Goal: Find specific page/section: Find specific page/section

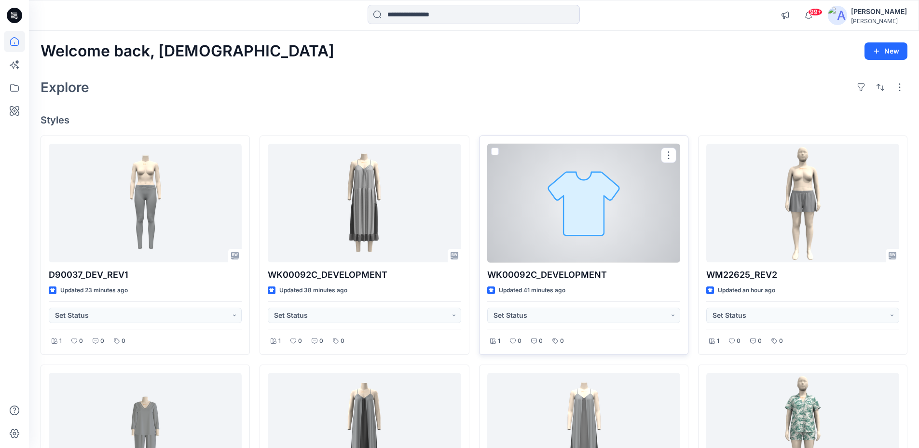
click at [580, 232] on div at bounding box center [583, 203] width 193 height 119
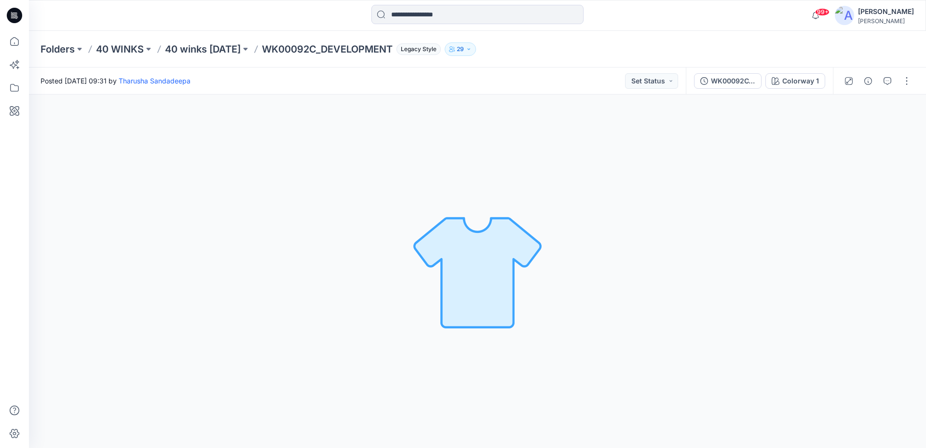
click at [14, 15] on icon at bounding box center [14, 15] width 15 height 15
